Goal: Information Seeking & Learning: Learn about a topic

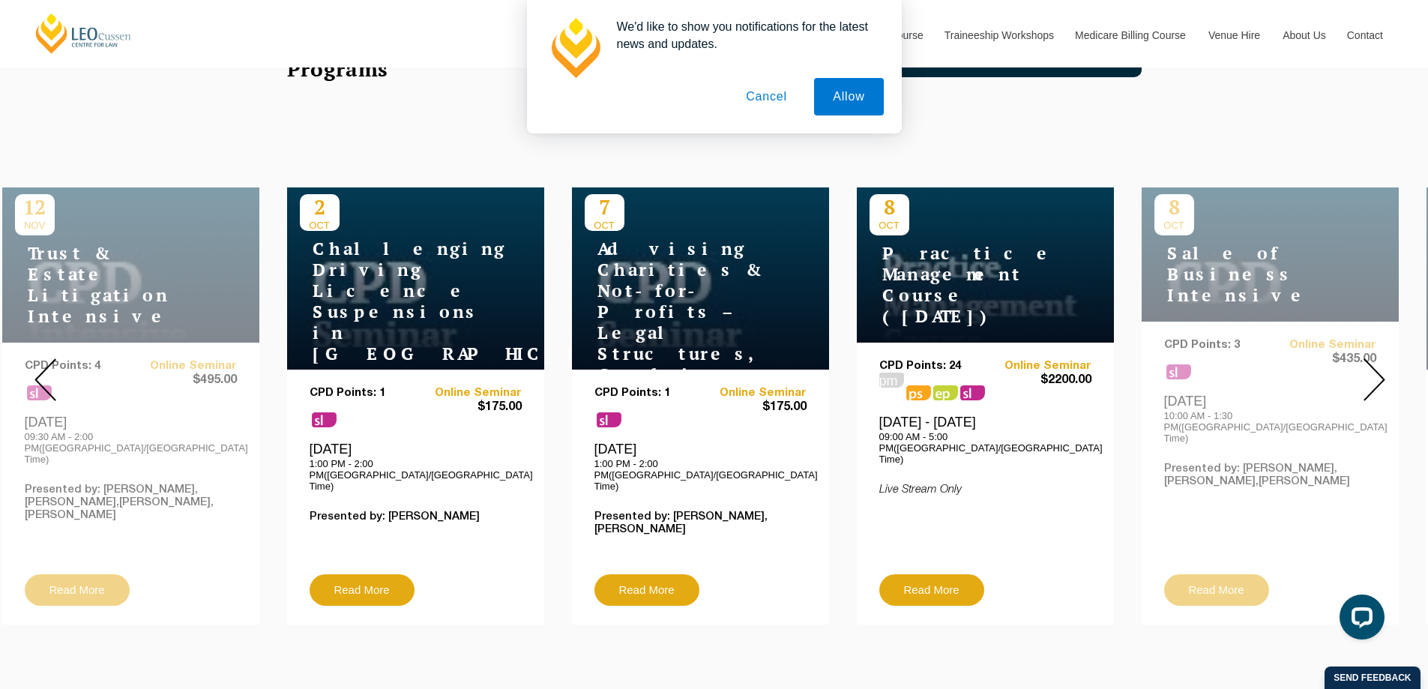
click at [776, 99] on button "Cancel" at bounding box center [766, 96] width 79 height 37
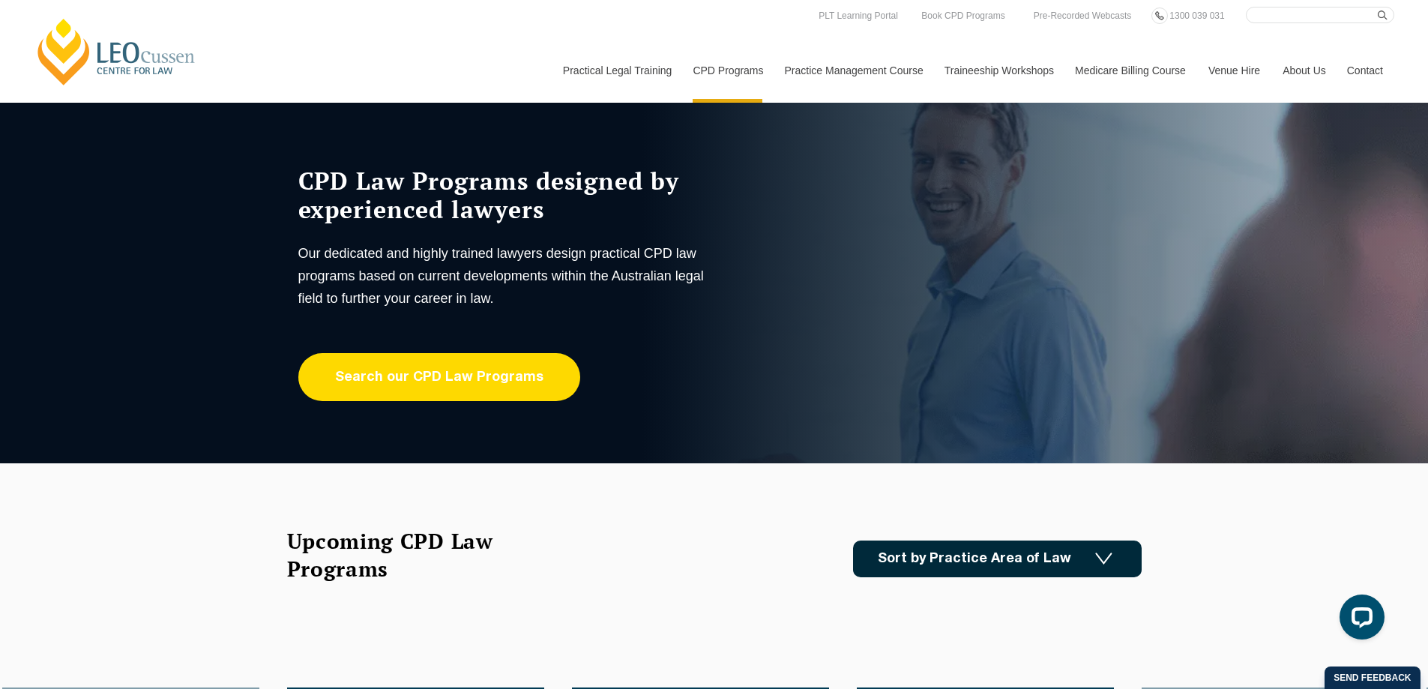
click at [510, 373] on link "Search our CPD Law Programs" at bounding box center [439, 377] width 282 height 48
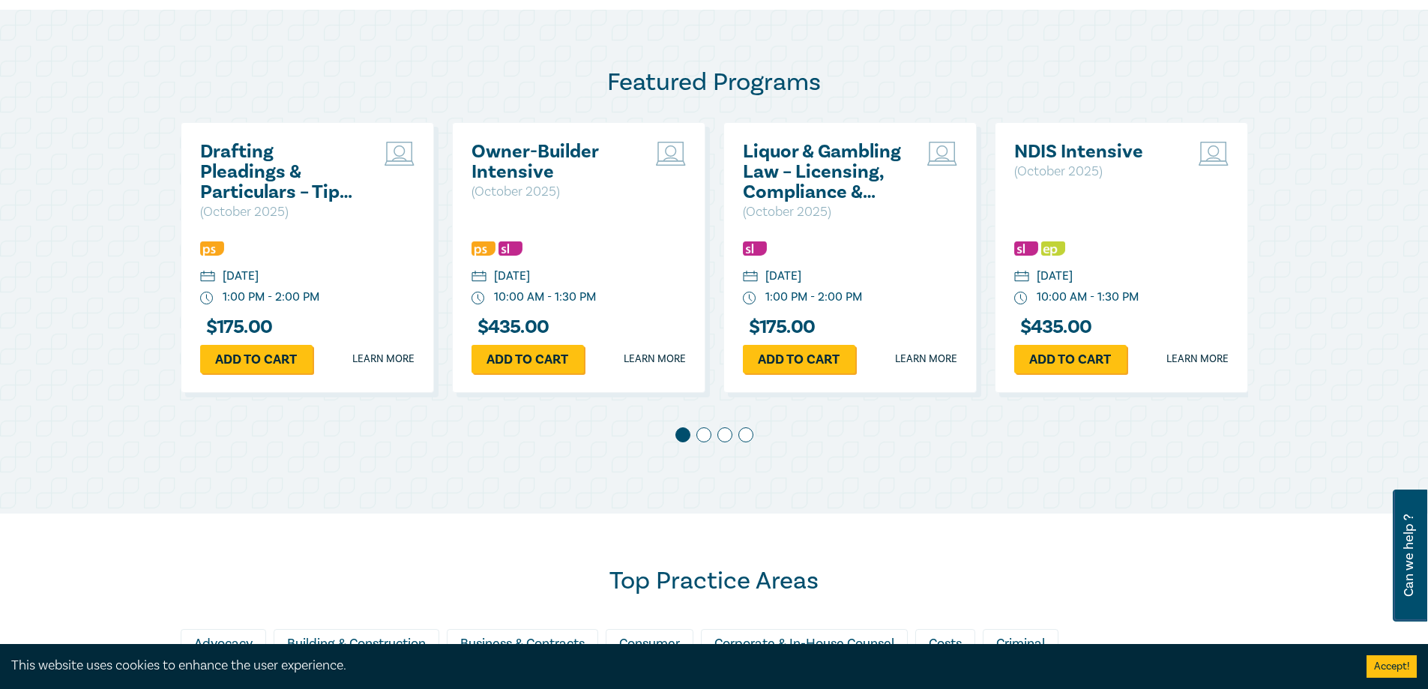
scroll to position [1250, 0]
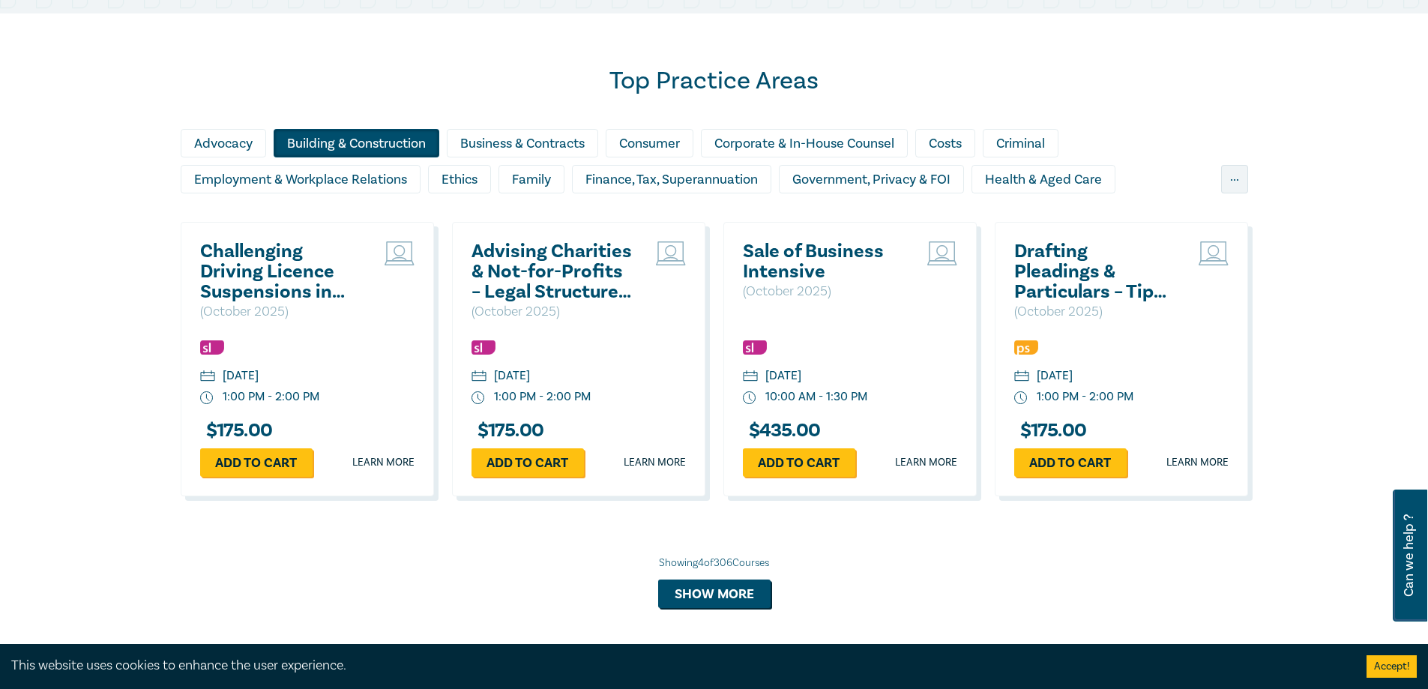
click at [319, 146] on div "Building & Construction" at bounding box center [357, 143] width 166 height 28
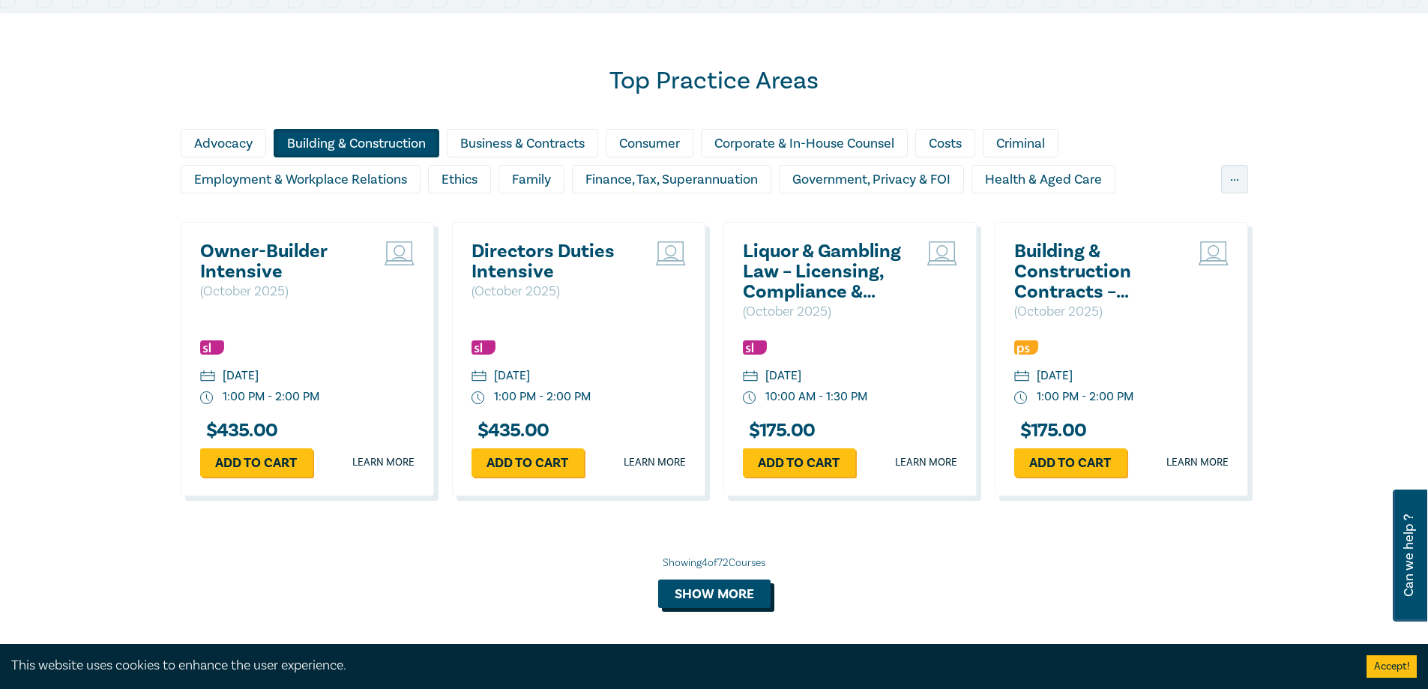
click at [721, 598] on button "Show more" at bounding box center [714, 593] width 112 height 28
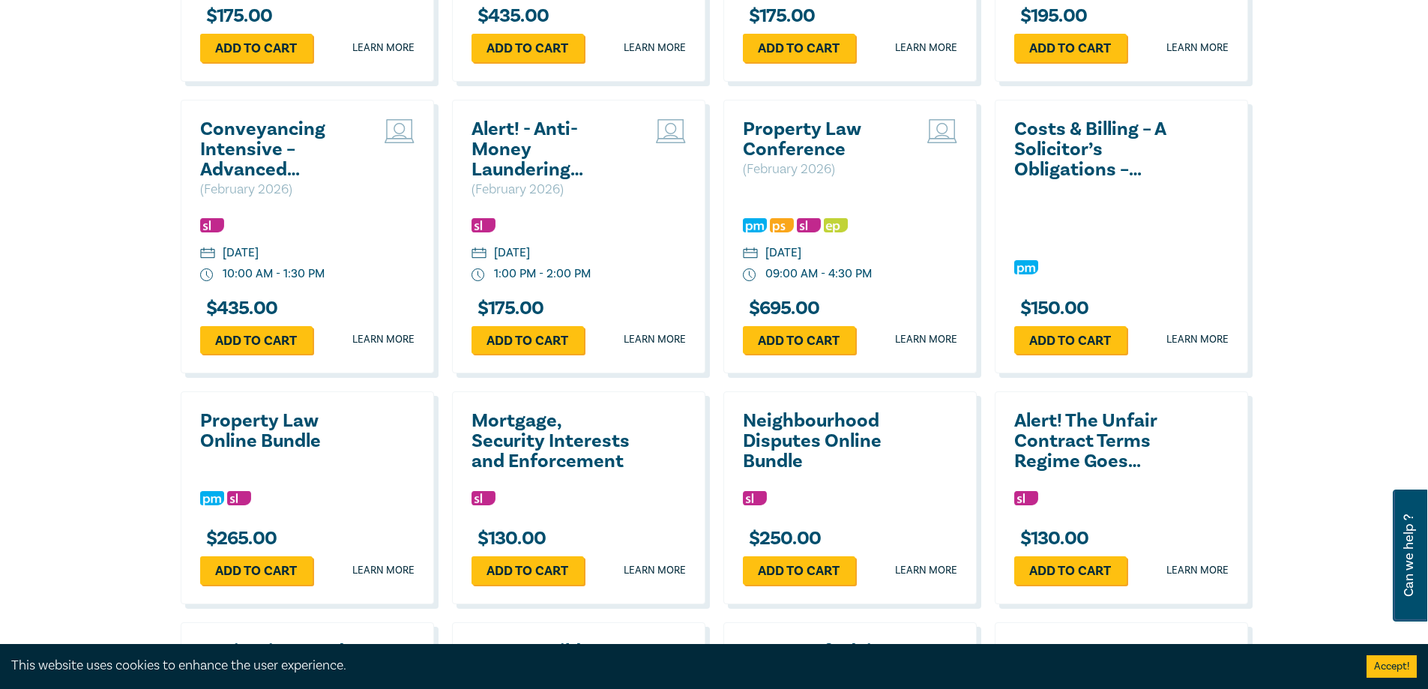
scroll to position [2498, 0]
